Goal: Transaction & Acquisition: Purchase product/service

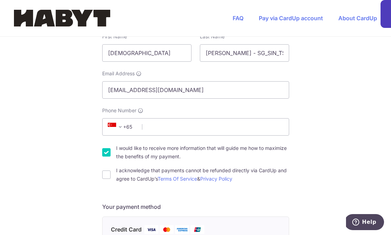
scroll to position [137, 0]
click at [166, 126] on input "Phone Number" at bounding box center [195, 126] width 187 height 17
type input "86565222"
click at [80, 141] on div "You are paying Habyt Central Pte Ltd Habyt Central Pte Ltd uses CardUp to accep…" at bounding box center [195, 238] width 391 height 676
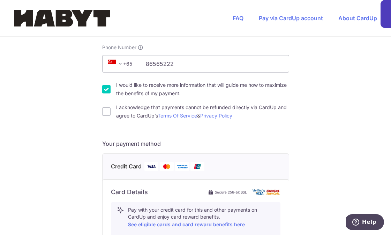
scroll to position [201, 0]
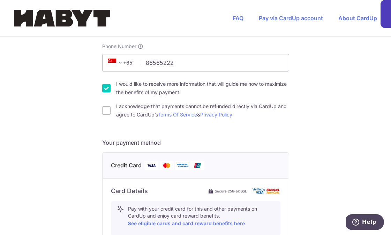
click at [107, 93] on div "I would like to receive more information that will guide me how to maximize the…" at bounding box center [195, 88] width 187 height 17
click at [107, 90] on input "I would like to receive more information that will guide me how to maximize the…" at bounding box center [106, 88] width 8 height 8
checkbox input "false"
click at [107, 107] on input "I acknowledge that payments cannot be refunded directly via CardUp and agree to…" at bounding box center [106, 110] width 8 height 8
checkbox input "true"
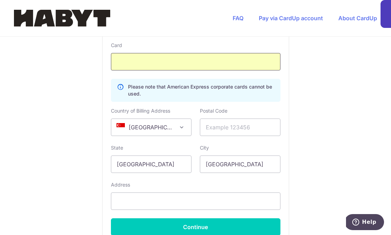
scroll to position [401, 0]
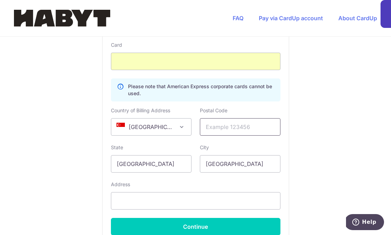
click at [219, 130] on input "text" at bounding box center [240, 126] width 81 height 17
paste input "018987"
type input "018987"
click at [126, 199] on input "text" at bounding box center [196, 200] width 170 height 17
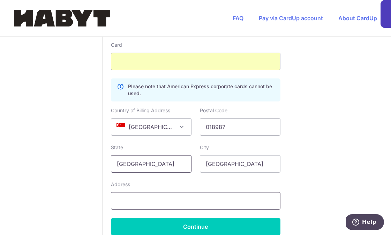
type input "[STREET_ADDRESS][DEMOGRAPHIC_DATA]"
click at [150, 197] on input "[STREET_ADDRESS][DEMOGRAPHIC_DATA]" at bounding box center [196, 200] width 170 height 17
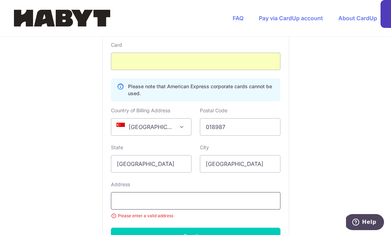
paste input "[STREET_ADDRESS]"
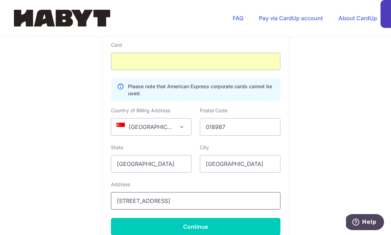
type input "[STREET_ADDRESS]"
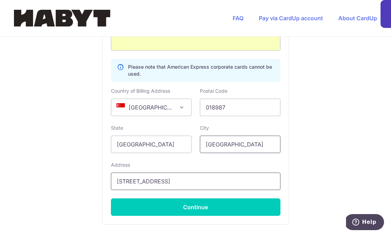
scroll to position [429, 0]
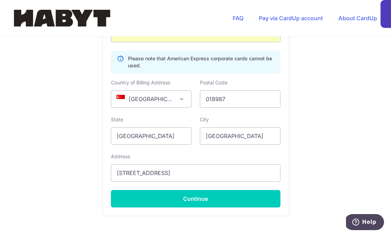
click at [197, 208] on div "Card Details Secure 256-bit SSL Pay with your credit card for this and other pa…" at bounding box center [196, 82] width 186 height 265
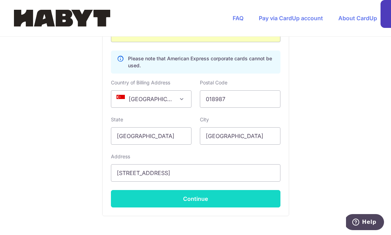
click at [197, 204] on button "Continue" at bounding box center [196, 198] width 170 height 17
type input "**** 3006"
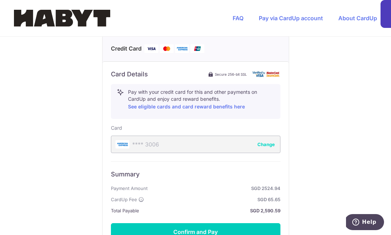
scroll to position [360, 0]
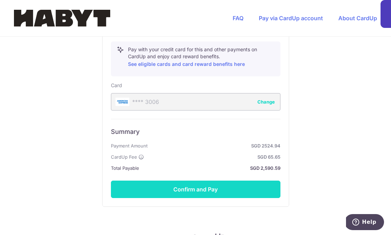
click at [202, 191] on button "Confirm and Pay" at bounding box center [196, 189] width 170 height 17
